Goal: Task Accomplishment & Management: Use online tool/utility

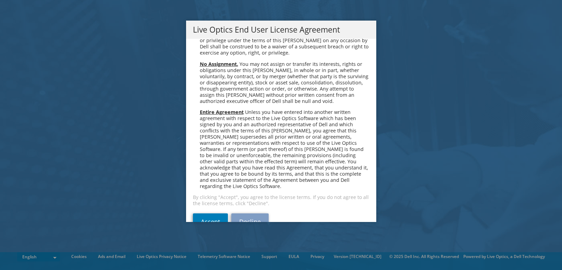
scroll to position [2592, 0]
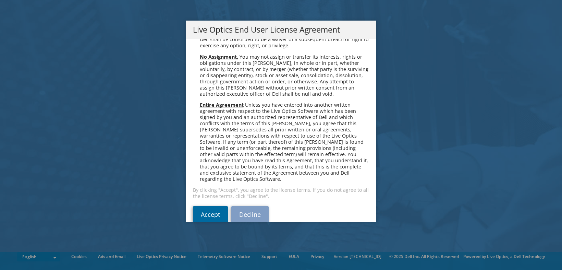
click at [207, 206] on link "Accept" at bounding box center [210, 214] width 35 height 16
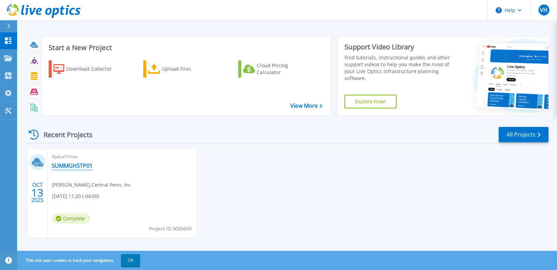
click at [63, 167] on link "SUMMGHSTP01" at bounding box center [72, 165] width 41 height 7
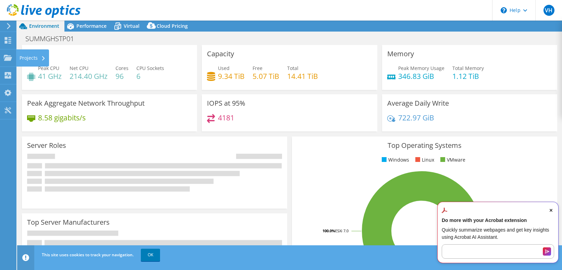
select select "USD"
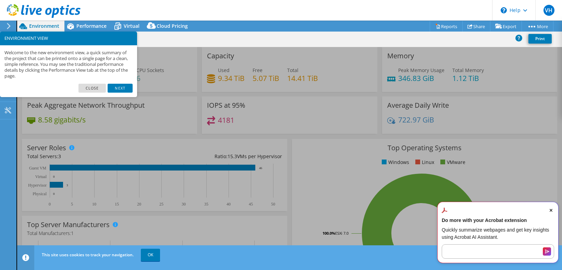
click at [209, 8] on header "VH End User Valeri Hartman valerihartman@centralpenn.edu Central Penn, Inc My P…" at bounding box center [281, 10] width 562 height 21
click at [90, 89] on link "Close" at bounding box center [93, 88] width 28 height 9
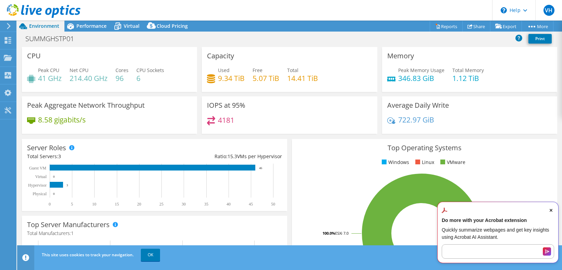
click at [552, 212] on span "Close Acrobat AI Assistant Dialog" at bounding box center [551, 210] width 6 height 6
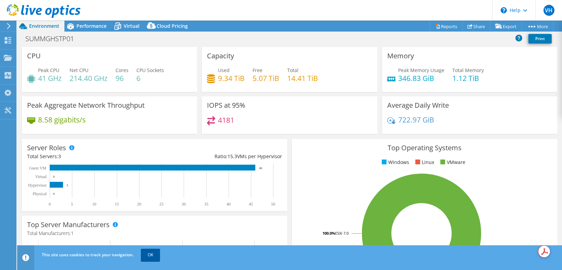
click at [154, 253] on link "OK" at bounding box center [150, 255] width 19 height 12
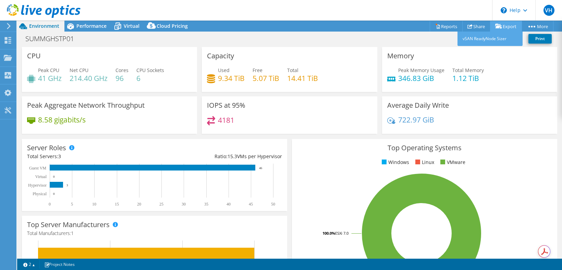
click at [506, 24] on link "Export" at bounding box center [506, 26] width 32 height 11
click at [507, 25] on link "Export" at bounding box center [506, 26] width 32 height 11
click at [498, 38] on link "vSAN ReadyNode Sizer" at bounding box center [490, 39] width 65 height 14
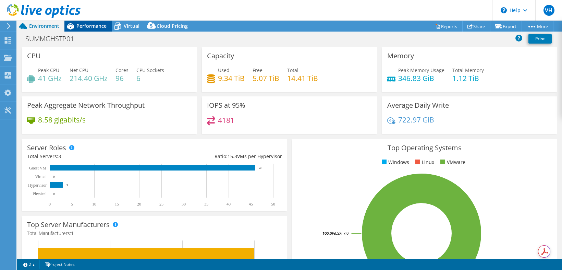
click at [95, 24] on span "Performance" at bounding box center [91, 26] width 30 height 7
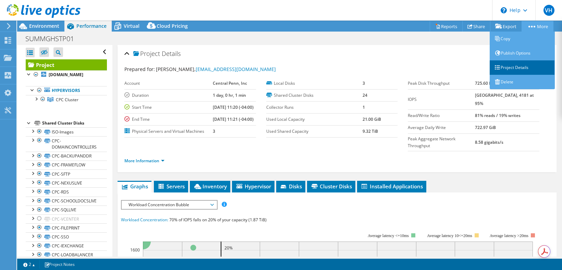
click at [509, 69] on link "Project Details" at bounding box center [522, 67] width 65 height 14
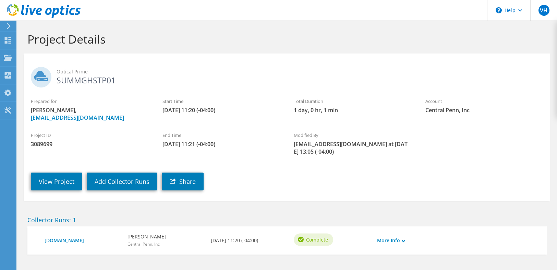
scroll to position [26, 0]
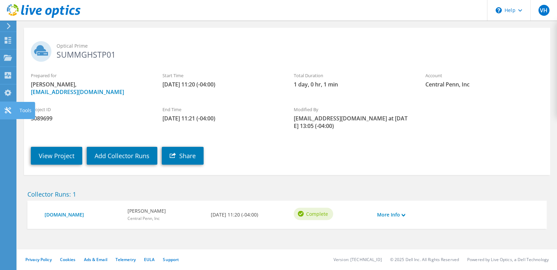
click at [7, 110] on use at bounding box center [7, 110] width 7 height 7
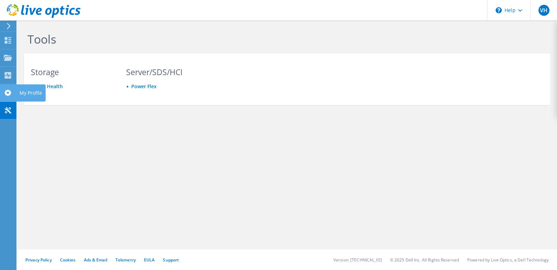
click at [7, 96] on icon at bounding box center [8, 92] width 8 height 7
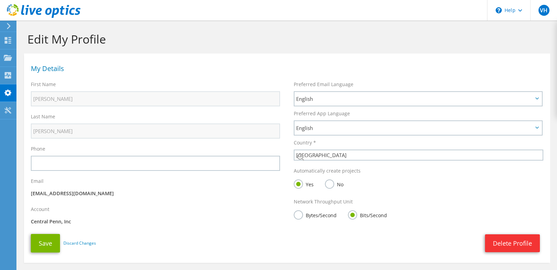
select select "224"
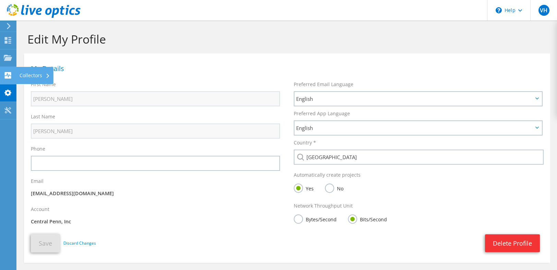
click at [7, 76] on icon at bounding box center [8, 75] width 8 height 7
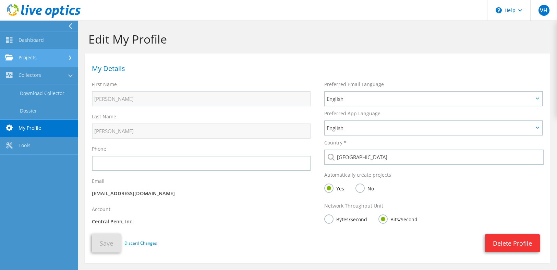
click at [33, 62] on link "Projects" at bounding box center [39, 57] width 78 height 17
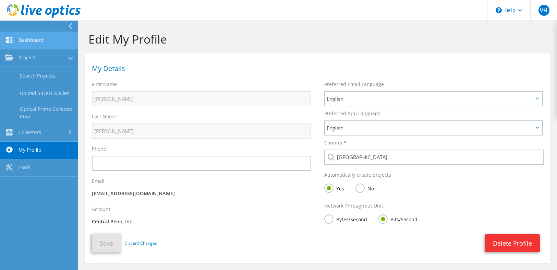
click at [40, 36] on link "Dashboard" at bounding box center [39, 40] width 78 height 17
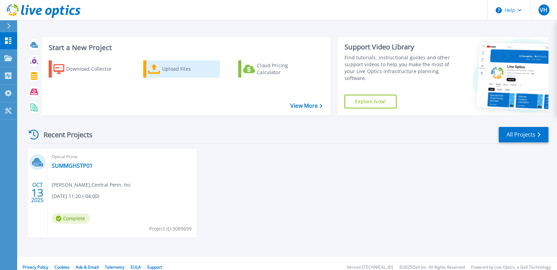
click at [181, 70] on div "Upload Files" at bounding box center [189, 69] width 55 height 14
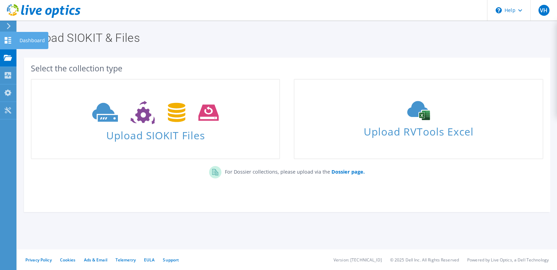
click at [8, 43] on icon at bounding box center [8, 40] width 8 height 7
